Goal: Find contact information: Obtain details needed to contact an individual or organization

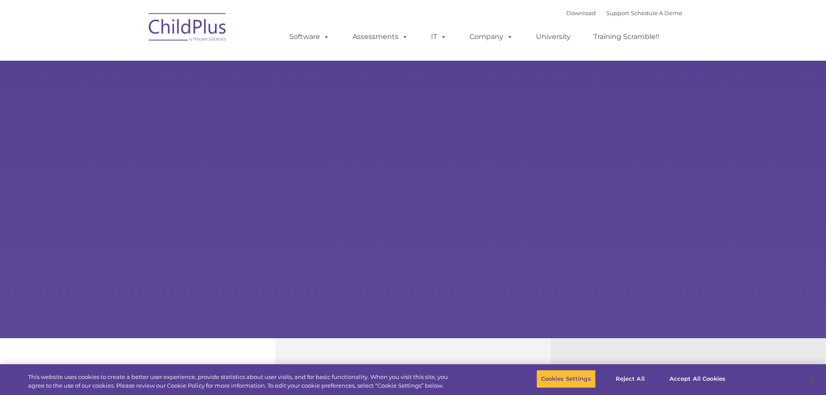
type input ""
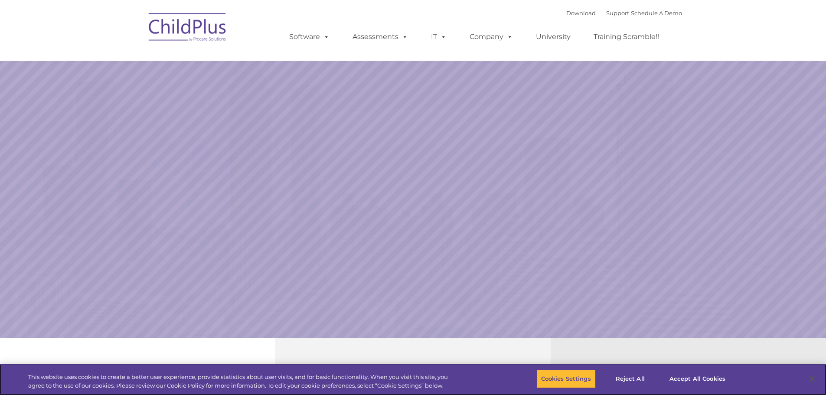
select select "MEDIUM"
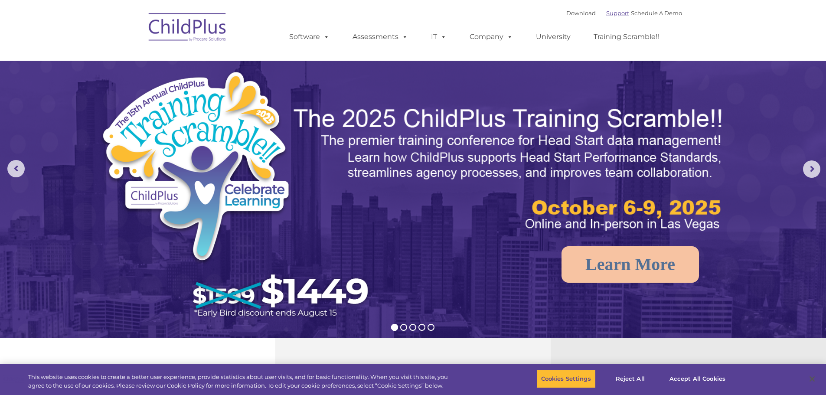
click at [614, 13] on link "Support" at bounding box center [617, 13] width 23 height 7
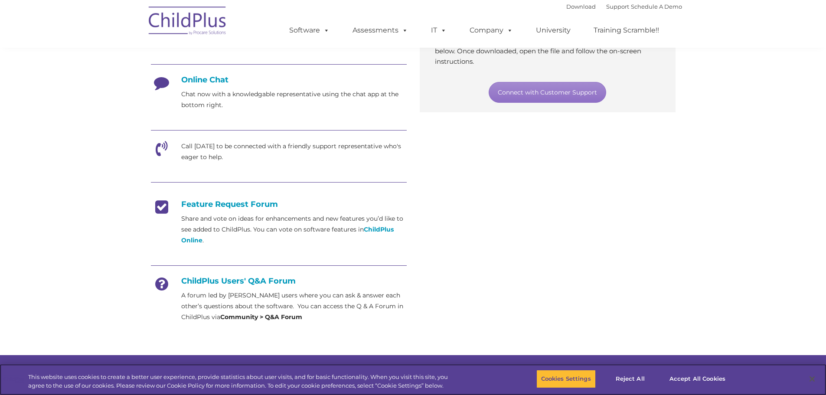
scroll to position [217, 0]
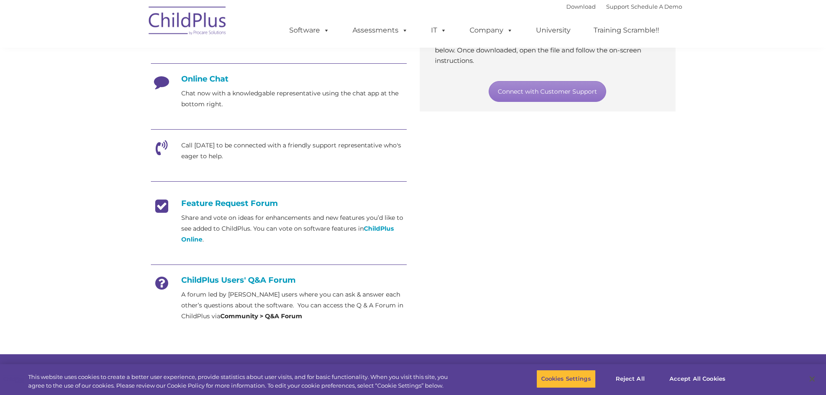
click at [276, 315] on strong "Community > Q&A Forum" at bounding box center [261, 316] width 82 height 8
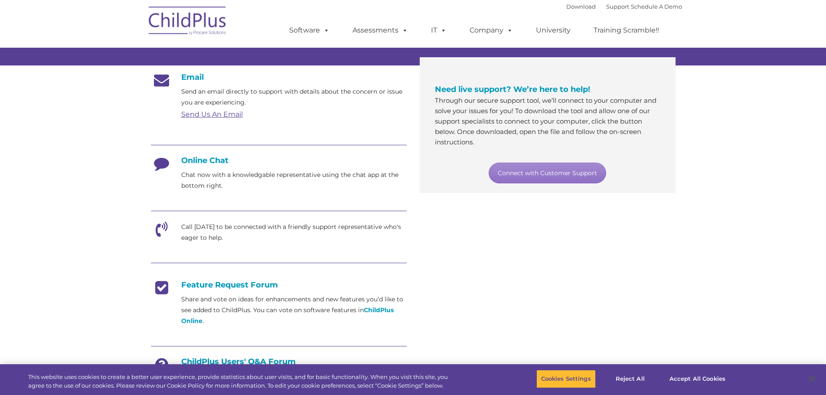
scroll to position [143, 0]
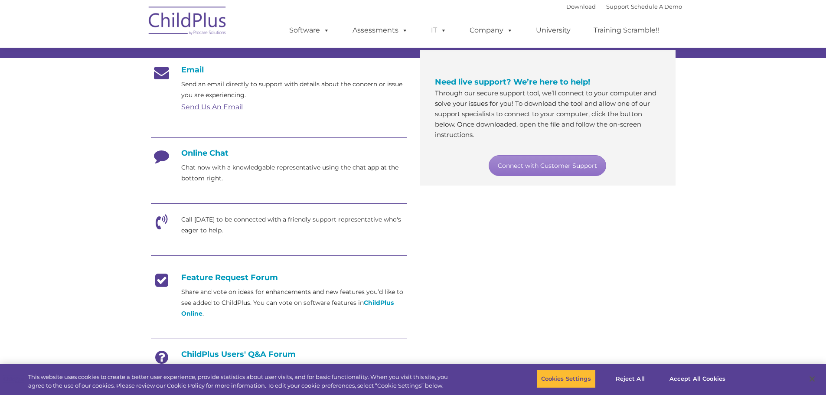
click at [227, 107] on link "Send Us An Email" at bounding box center [212, 107] width 62 height 8
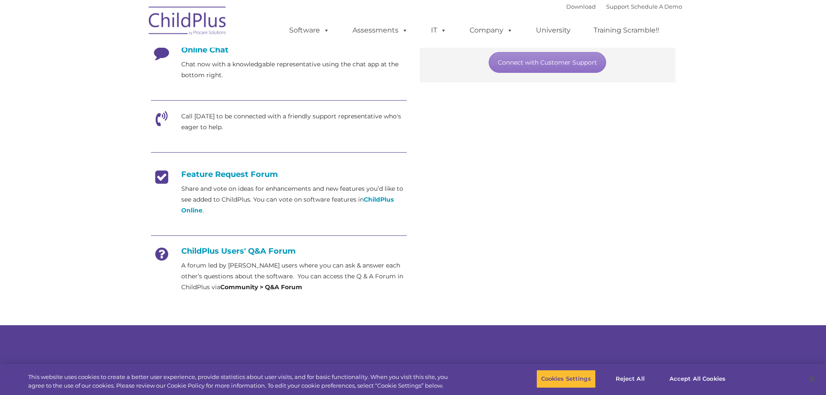
scroll to position [458, 0]
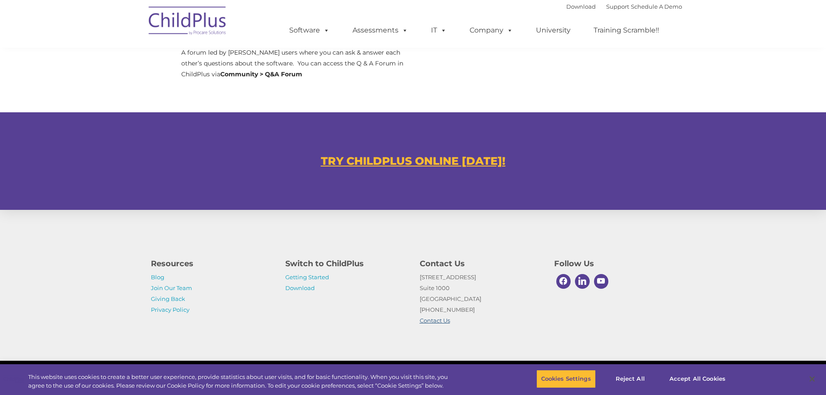
click at [445, 320] on link "Contact Us" at bounding box center [434, 320] width 30 height 7
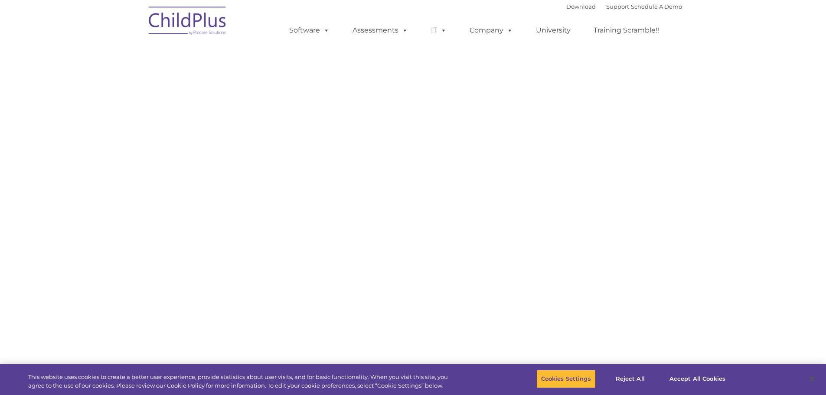
select select "MEDIUM"
